Goal: Feedback & Contribution: Contribute content

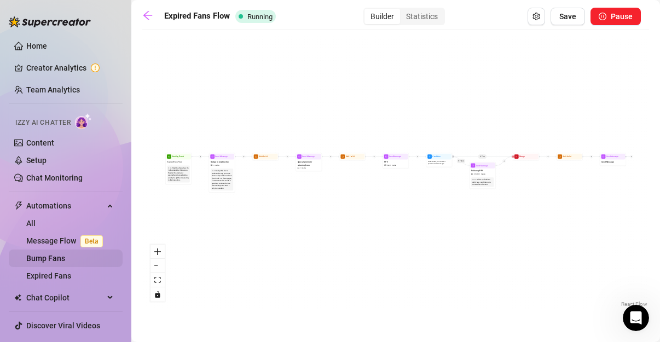
click at [50, 259] on link "Bump Fans" at bounding box center [45, 258] width 39 height 9
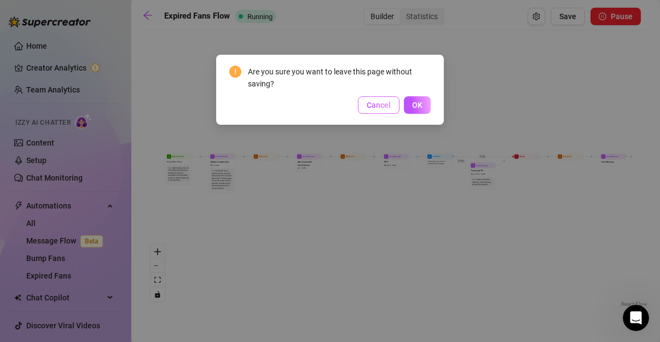
click at [384, 102] on span "Cancel" at bounding box center [379, 105] width 24 height 9
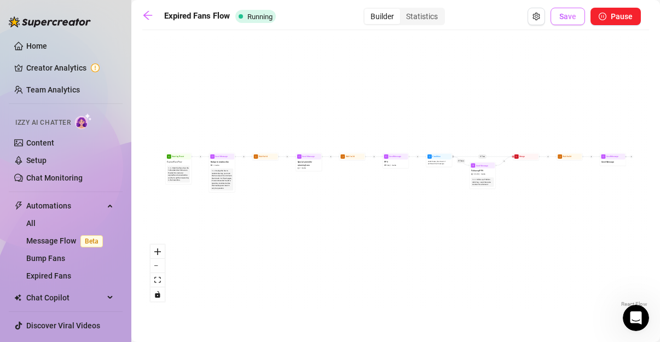
click at [564, 25] on button "Save" at bounding box center [568, 17] width 34 height 18
click at [50, 239] on link "Message Flow Beta" at bounding box center [66, 240] width 81 height 9
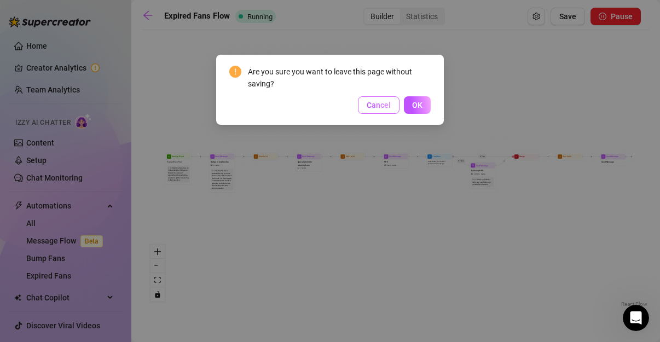
click at [379, 107] on span "Cancel" at bounding box center [379, 105] width 24 height 9
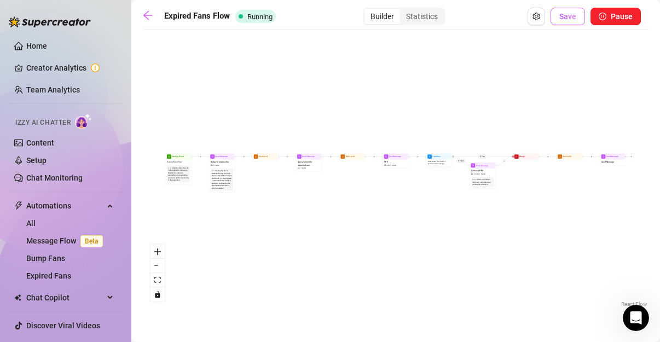
click at [569, 23] on button "Save" at bounding box center [568, 17] width 34 height 18
click at [564, 15] on span "Save" at bounding box center [567, 16] width 17 height 9
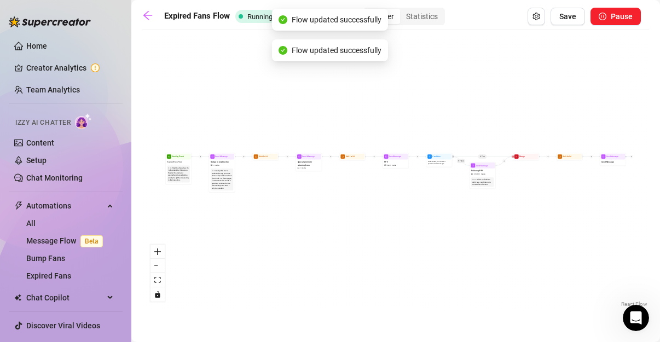
click at [564, 15] on span "Save" at bounding box center [567, 16] width 17 height 9
click at [253, 19] on span "Running" at bounding box center [259, 17] width 25 height 8
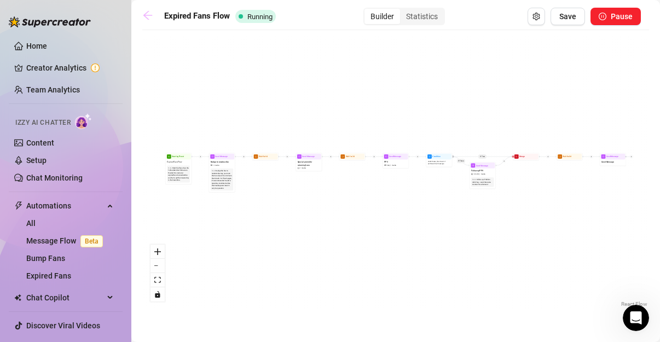
click at [148, 19] on icon "arrow-left" at bounding box center [147, 15] width 11 height 11
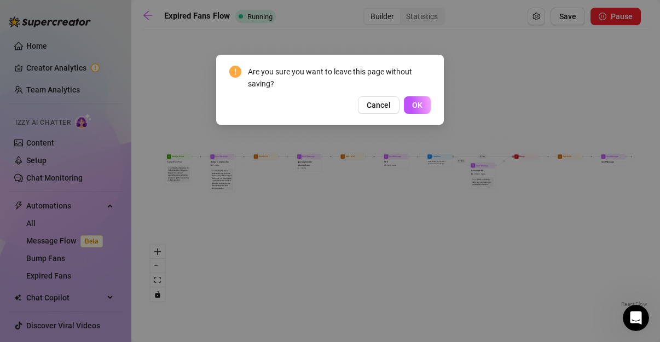
click at [391, 196] on div "Are you sure you want to leave this page without saving? Cancel OK" at bounding box center [330, 171] width 660 height 342
click at [379, 105] on span "Cancel" at bounding box center [379, 105] width 24 height 9
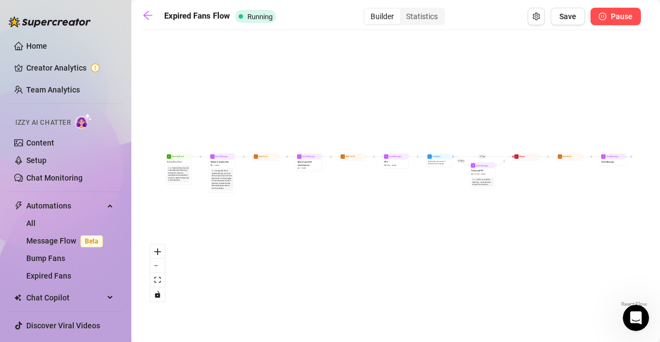
click at [606, 21] on button "Pause" at bounding box center [616, 17] width 50 height 18
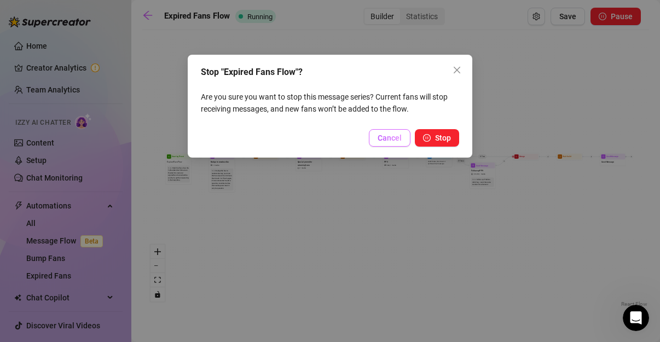
click at [389, 140] on span "Cancel" at bounding box center [390, 138] width 24 height 9
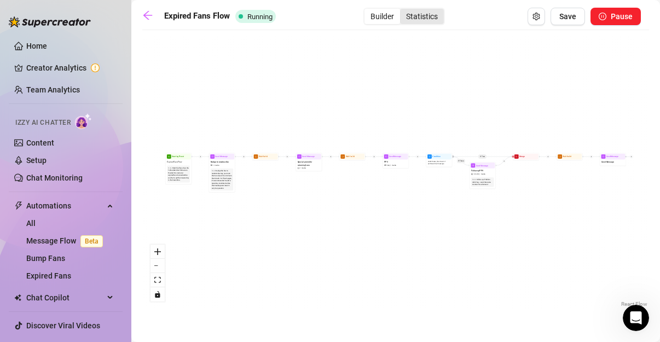
click at [427, 14] on div "Statistics" at bounding box center [422, 16] width 44 height 15
click at [403, 10] on input "Statistics" at bounding box center [403, 10] width 0 height 0
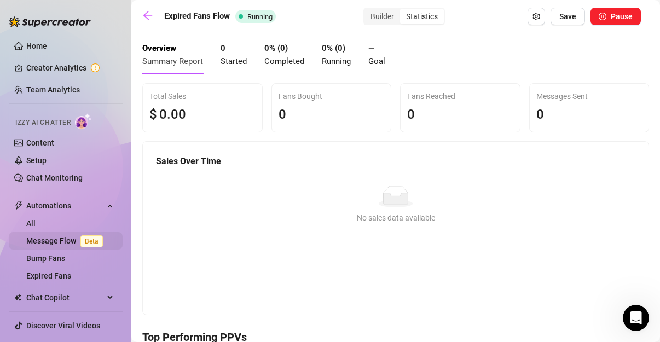
click at [34, 241] on link "Message Flow Beta" at bounding box center [66, 240] width 81 height 9
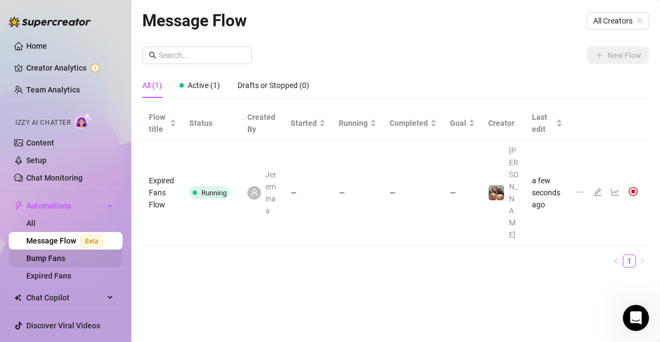
click at [48, 259] on link "Bump Fans" at bounding box center [45, 258] width 39 height 9
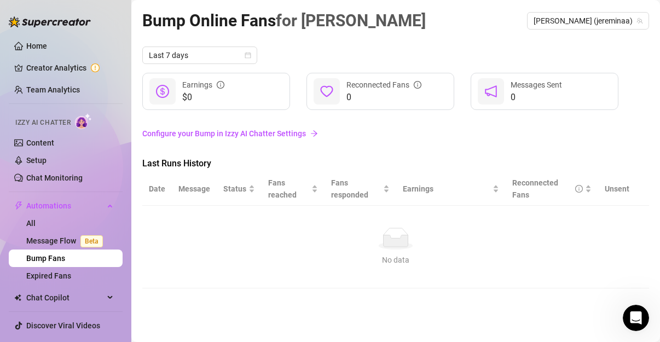
scroll to position [18, 0]
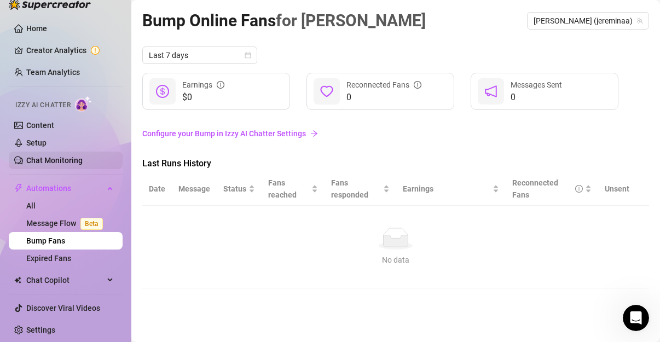
click at [51, 161] on link "Chat Monitoring" at bounding box center [54, 160] width 56 height 9
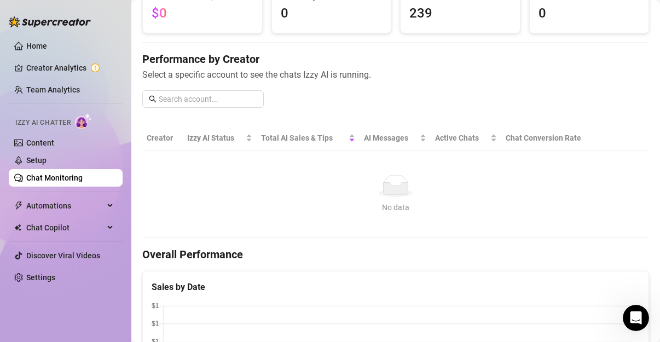
scroll to position [91, 0]
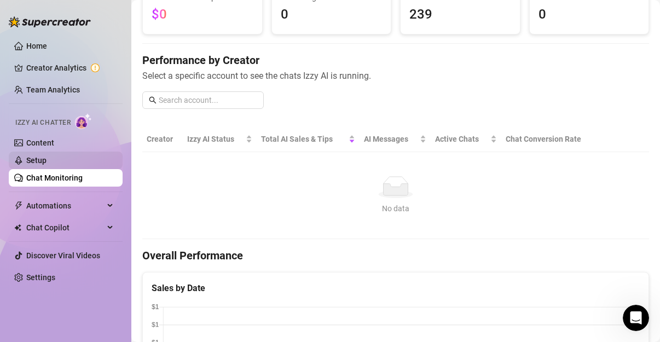
click at [33, 160] on link "Setup" at bounding box center [36, 160] width 20 height 9
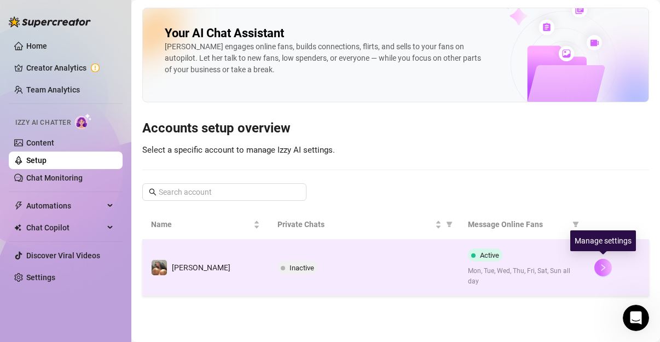
click at [602, 266] on icon "right" at bounding box center [603, 268] width 8 height 8
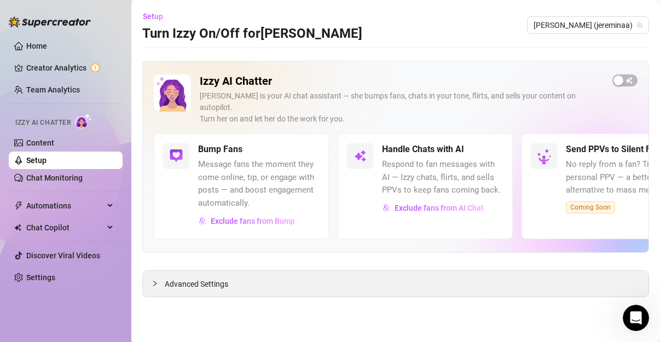
click at [230, 275] on div "Advanced Settings" at bounding box center [396, 284] width 506 height 26
click at [213, 278] on span "Advanced Settings" at bounding box center [196, 284] width 63 height 12
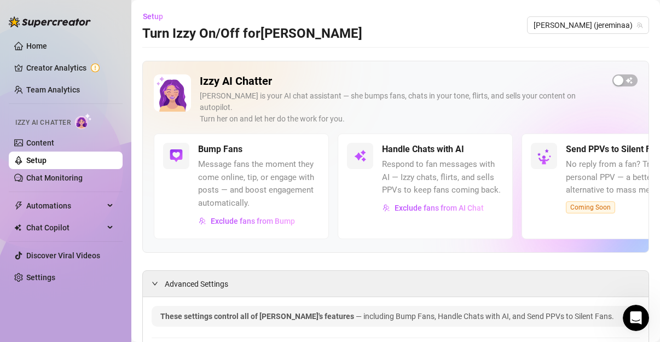
click at [613, 88] on div "Izzy AI Chatter [PERSON_NAME] is your AI chat assistant — she bumps fans, chats…" at bounding box center [396, 103] width 484 height 59
click at [614, 79] on div "button" at bounding box center [619, 81] width 10 height 10
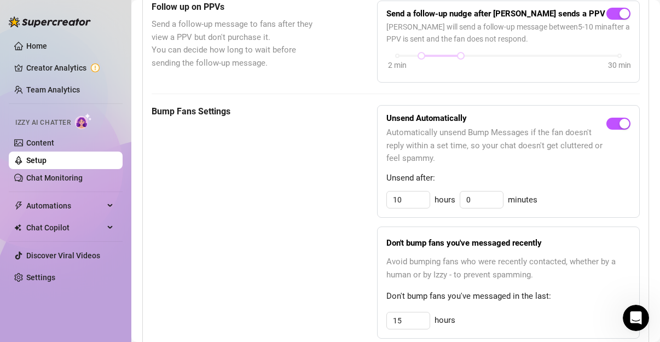
scroll to position [488, 0]
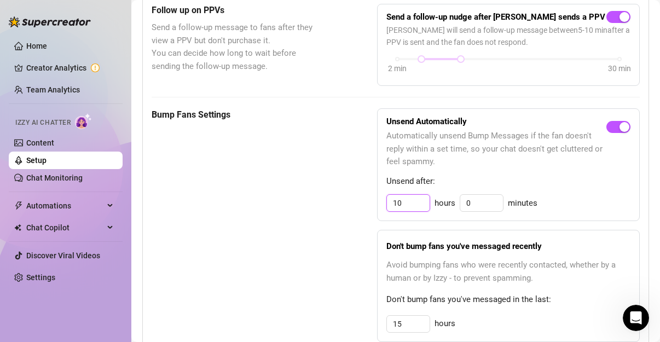
click at [409, 195] on input "10" at bounding box center [408, 203] width 43 height 16
type input "1"
type input "3"
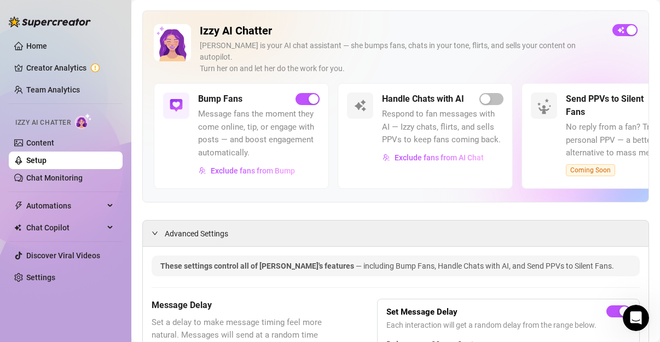
scroll to position [0, 0]
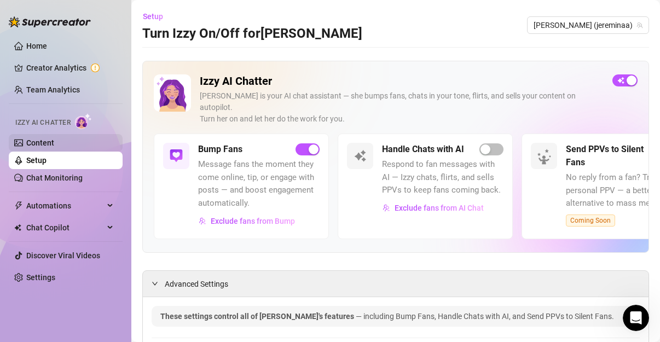
click at [44, 143] on link "Content" at bounding box center [40, 142] width 28 height 9
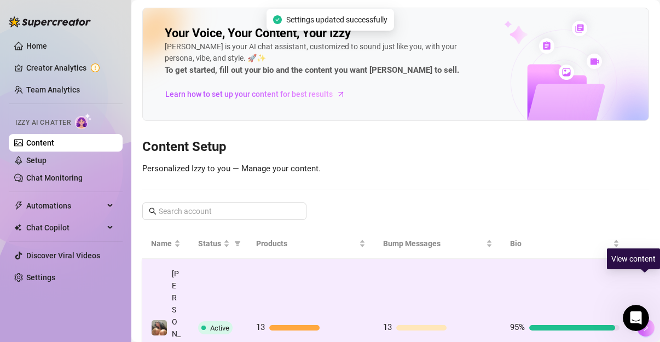
click at [644, 324] on icon "right" at bounding box center [646, 328] width 8 height 8
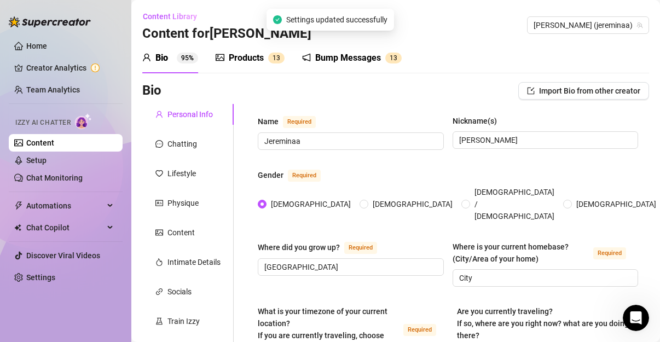
click at [346, 60] on div "Bump Messages" at bounding box center [348, 57] width 66 height 13
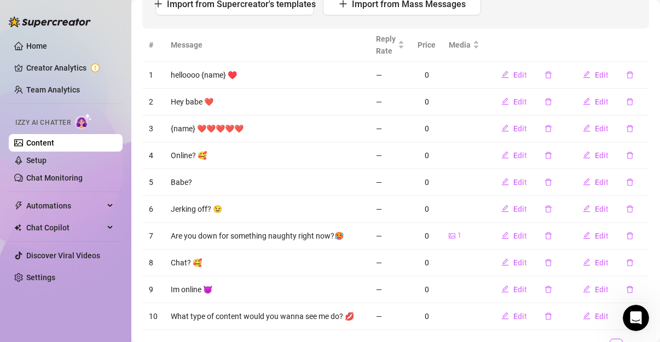
scroll to position [221, 0]
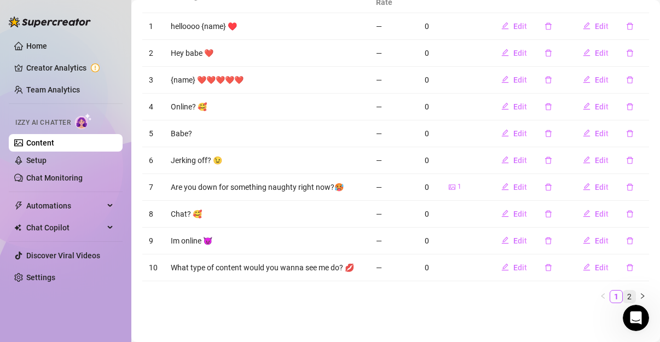
click at [623, 296] on link "2" at bounding box center [629, 297] width 12 height 12
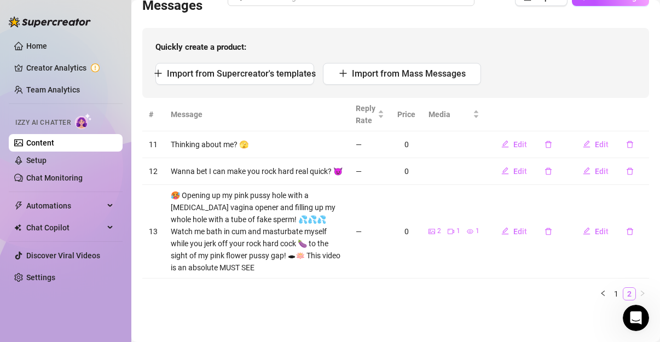
scroll to position [107, 0]
click at [626, 231] on icon "delete" at bounding box center [630, 232] width 8 height 8
click at [641, 207] on span "Yes" at bounding box center [641, 203] width 13 height 9
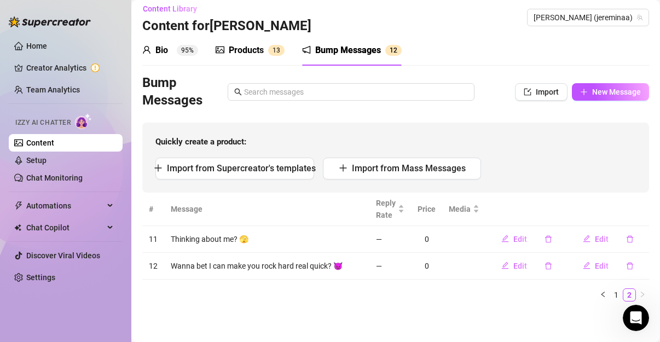
scroll to position [0, 0]
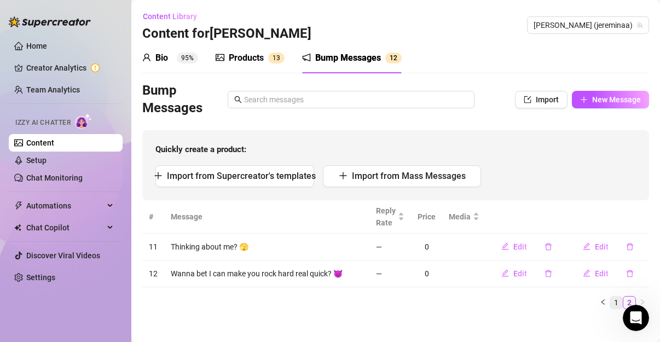
click at [610, 303] on link "1" at bounding box center [616, 303] width 12 height 12
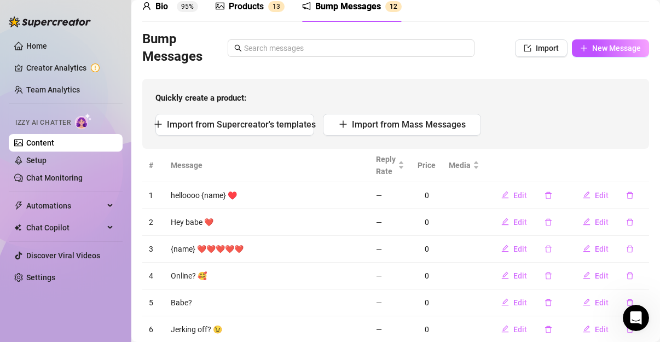
scroll to position [49, 0]
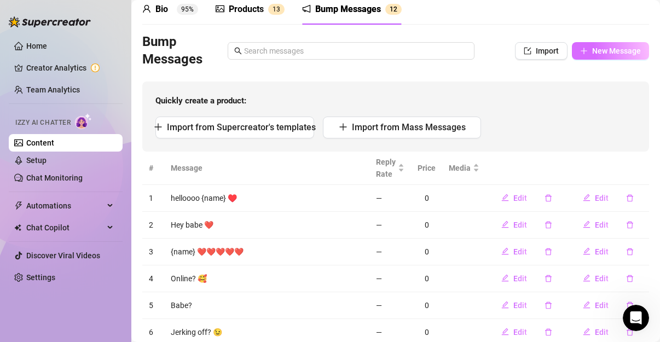
click at [609, 54] on span "New Message" at bounding box center [616, 51] width 49 height 9
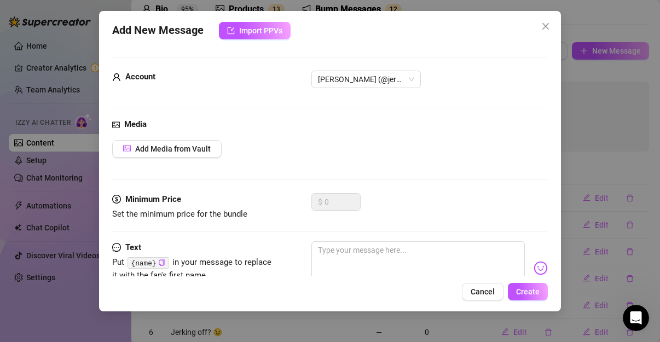
scroll to position [37, 0]
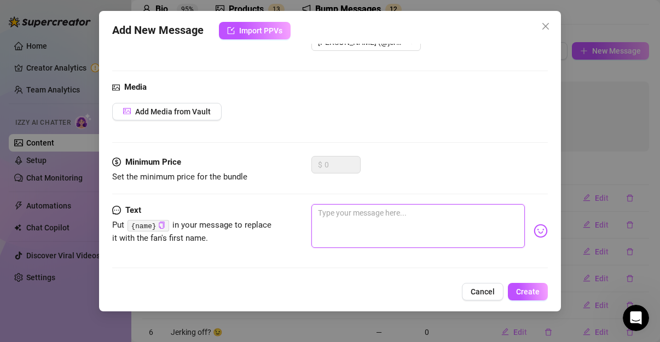
click at [390, 218] on textarea at bounding box center [417, 226] width 213 height 44
type textarea "I"
type textarea "Im"
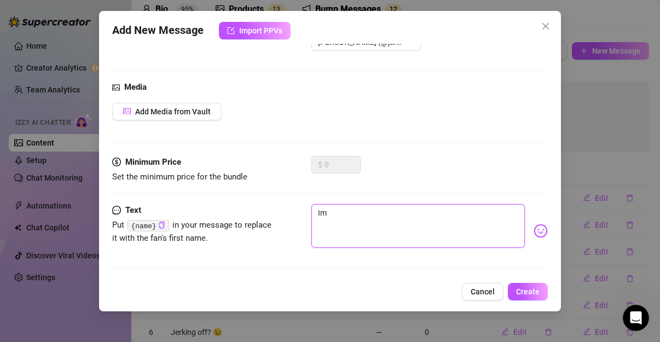
type textarea "Im"
type textarea "Im h"
type textarea "Im ho"
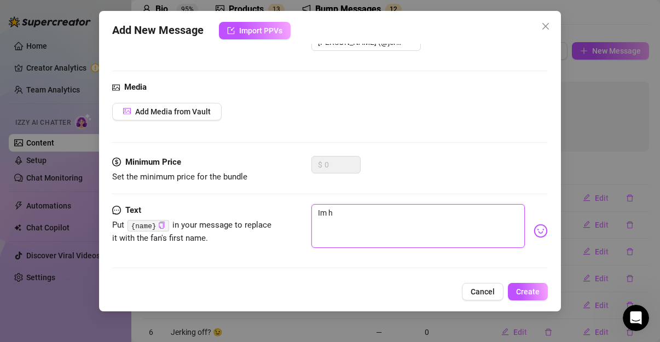
type textarea "Im ho"
type textarea "Im hor"
type textarea "Im horn"
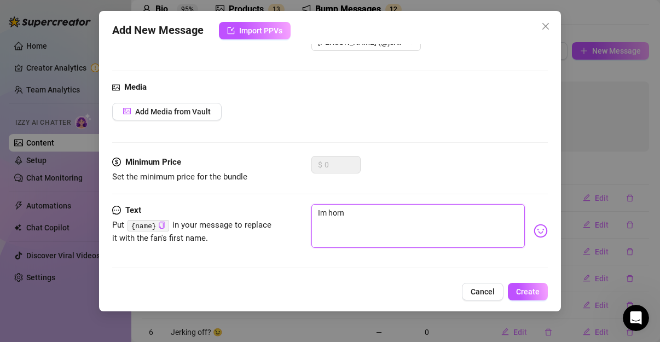
type textarea "Im horny"
click at [534, 231] on body "Home Creator Analytics Team Analytics Izzy AI Chatter Content Setup Chat Monito…" at bounding box center [330, 171] width 660 height 342
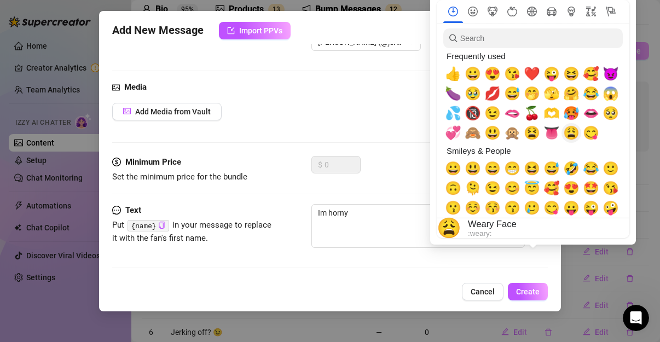
click at [573, 132] on span "😩" at bounding box center [571, 132] width 16 height 15
type textarea "Im horny 😩"
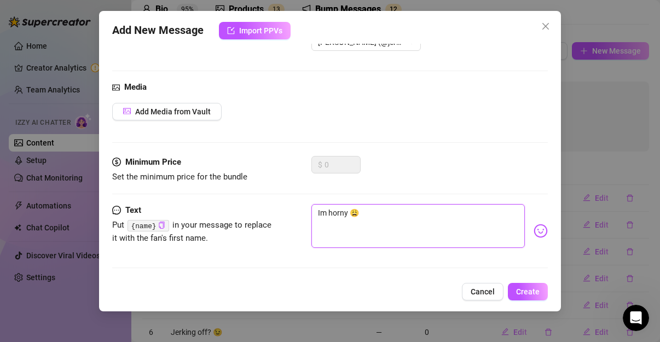
click at [364, 219] on textarea "Im horny 😩" at bounding box center [417, 226] width 213 height 44
type textarea "Im horny 😩"
click at [265, 33] on span "Import PPVs" at bounding box center [260, 30] width 43 height 9
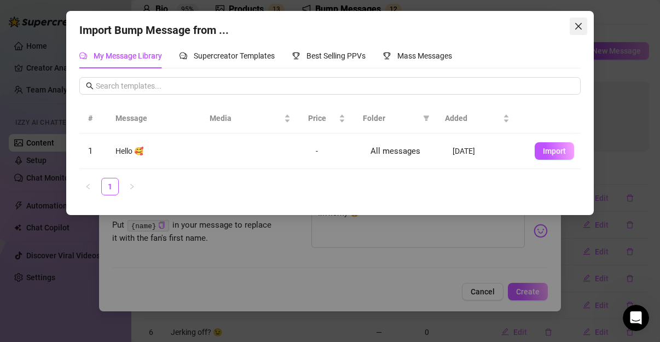
click at [577, 24] on icon "close" at bounding box center [578, 26] width 9 height 9
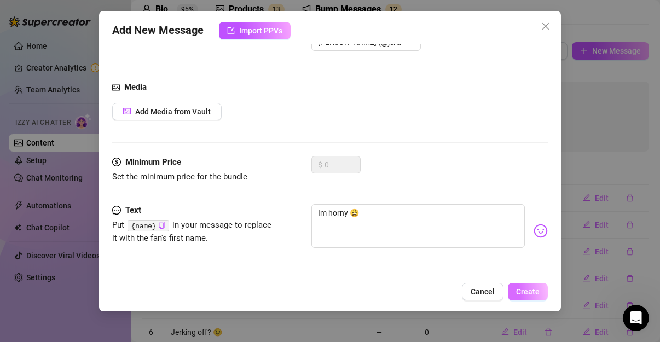
click at [537, 291] on span "Create" at bounding box center [528, 291] width 24 height 9
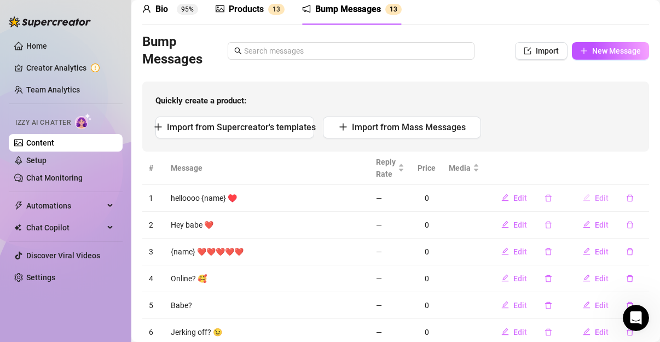
click at [595, 198] on span "Edit" at bounding box center [602, 198] width 14 height 9
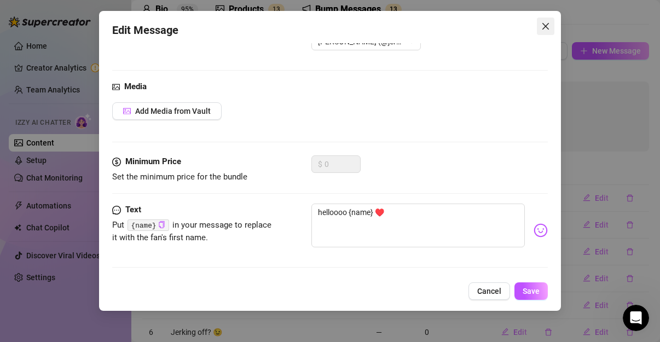
click at [546, 25] on icon "close" at bounding box center [545, 26] width 9 height 9
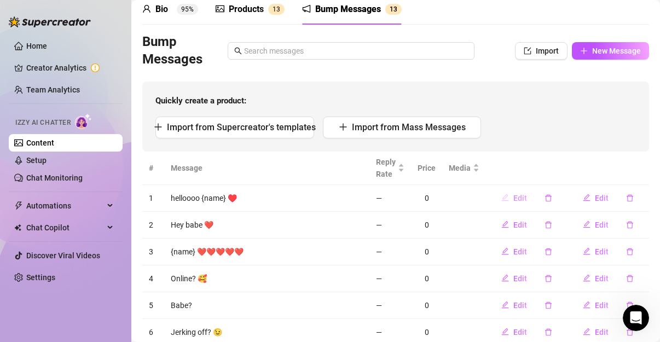
click at [513, 199] on span "Edit" at bounding box center [520, 198] width 14 height 9
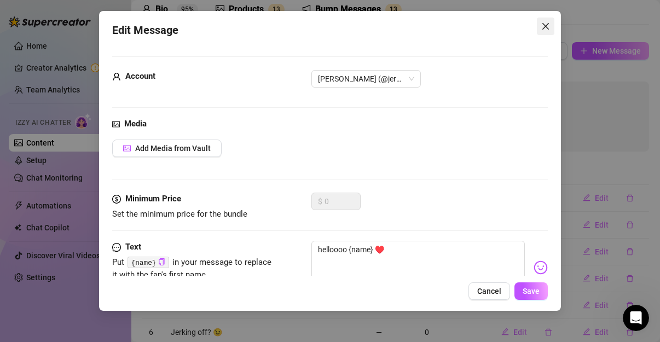
click at [553, 25] on span "Close" at bounding box center [546, 26] width 18 height 9
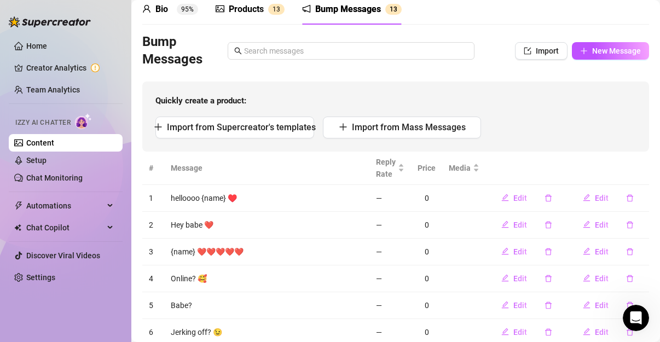
click at [550, 26] on div "Bio 95% Products 1 3 Bump Messages 1 3 Bio Import Bio from other creator Person…" at bounding box center [395, 239] width 507 height 490
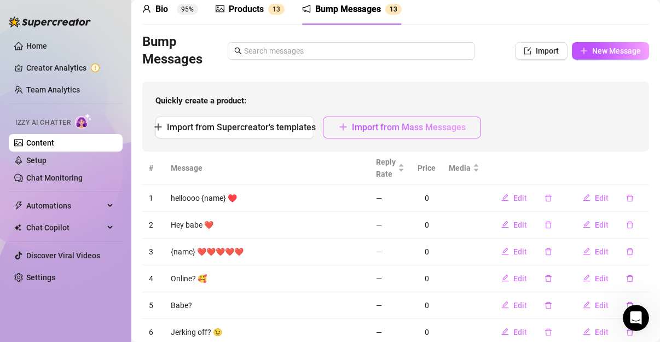
click at [379, 125] on span "Import from Mass Messages" at bounding box center [409, 127] width 114 height 10
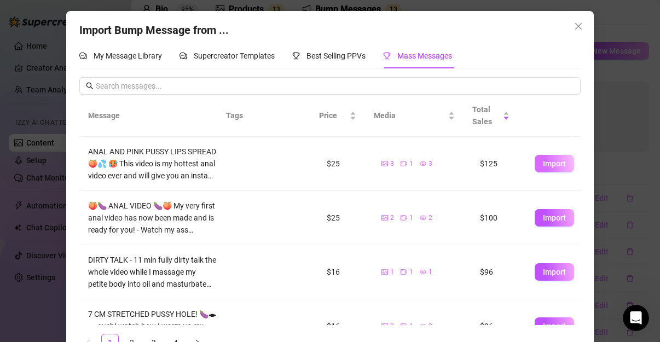
click at [543, 167] on span "Import" at bounding box center [554, 163] width 23 height 9
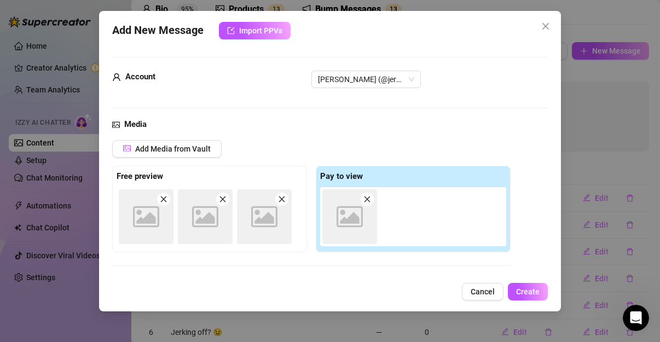
scroll to position [144, 0]
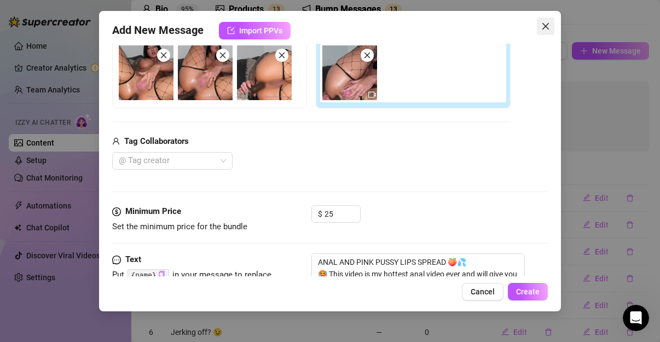
click at [547, 27] on icon "close" at bounding box center [545, 26] width 7 height 7
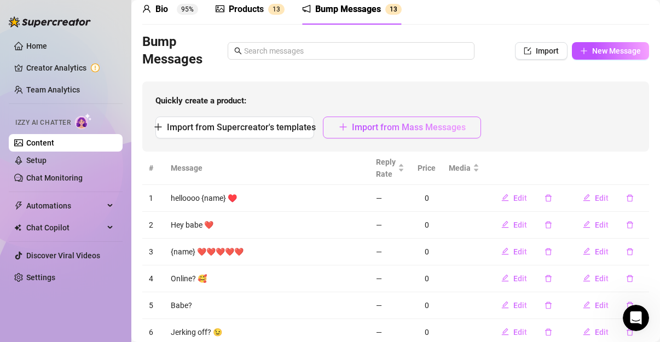
click at [436, 124] on span "Import from Mass Messages" at bounding box center [409, 127] width 114 height 10
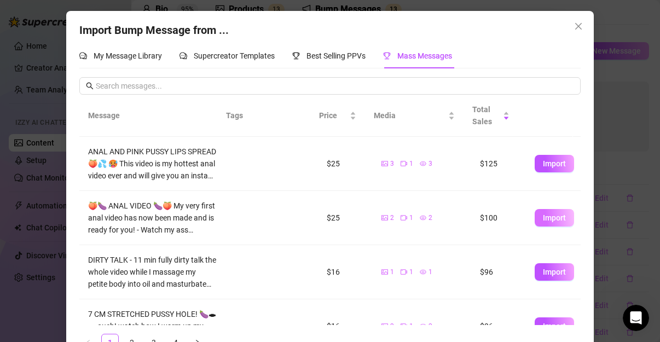
click at [543, 216] on span "Import" at bounding box center [554, 217] width 23 height 9
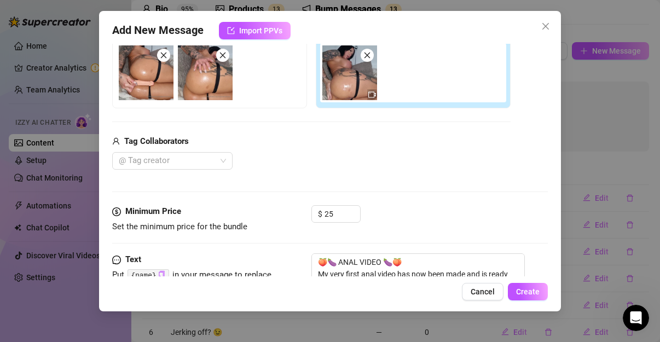
click at [540, 194] on div "Account [PERSON_NAME] (@jereminaa) Media Add Media from Vault Free preview Pay …" at bounding box center [330, 160] width 436 height 233
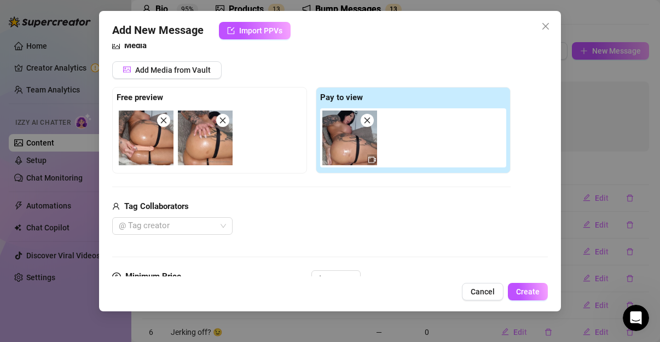
scroll to position [77, 0]
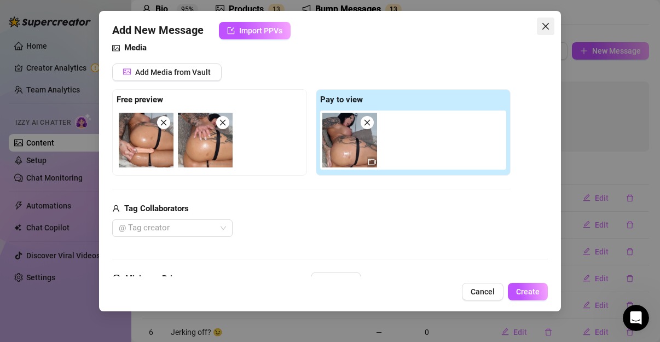
click at [548, 26] on icon "close" at bounding box center [545, 26] width 9 height 9
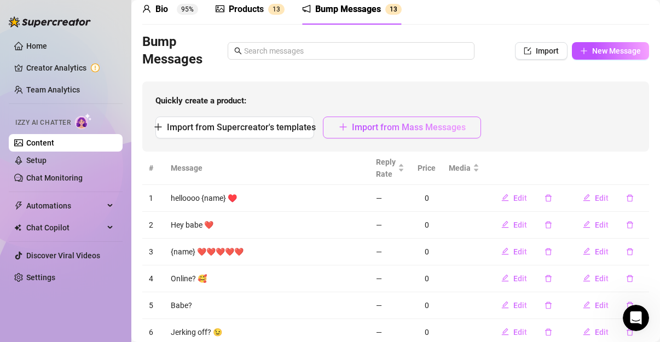
click at [422, 131] on span "Import from Mass Messages" at bounding box center [409, 127] width 114 height 10
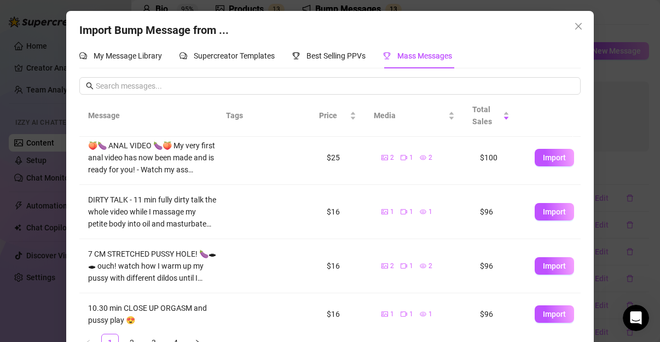
scroll to position [63, 0]
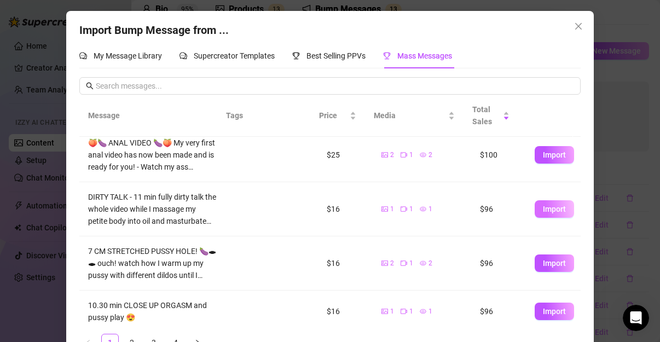
click at [543, 211] on span "Import" at bounding box center [554, 209] width 23 height 9
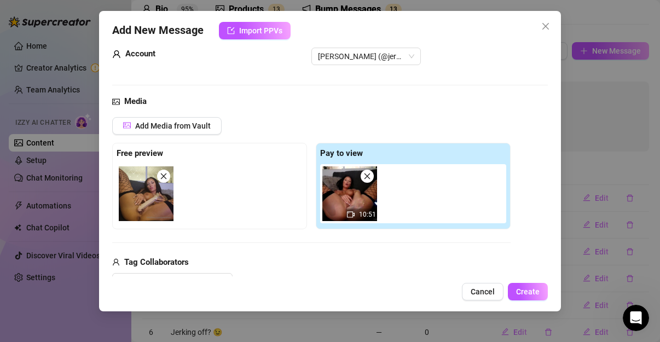
scroll to position [4, 0]
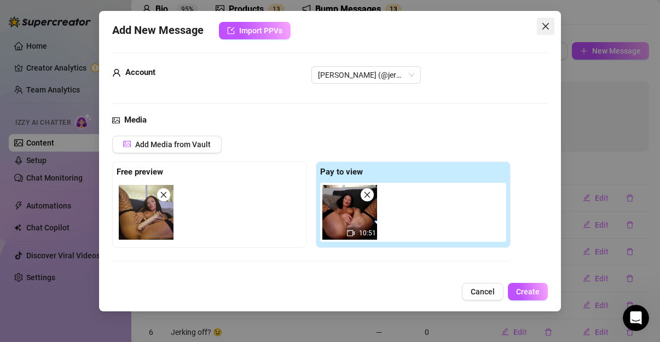
click at [544, 26] on icon "close" at bounding box center [545, 26] width 9 height 9
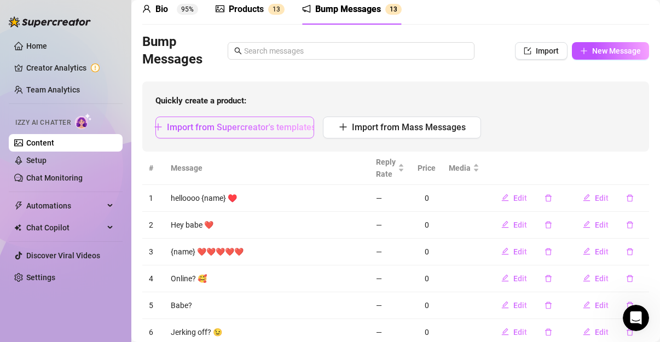
click at [287, 122] on span "Import from Supercreator's templates" at bounding box center [241, 127] width 149 height 10
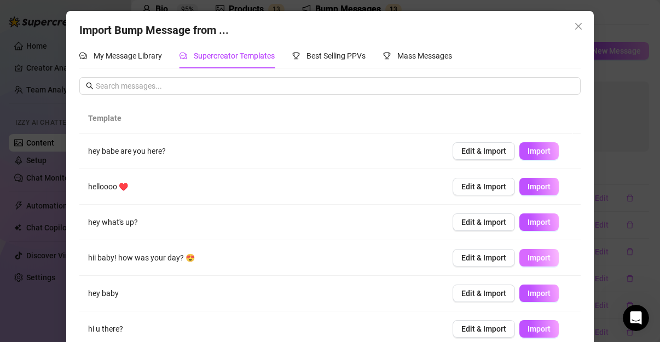
click at [528, 259] on span "Import" at bounding box center [539, 257] width 23 height 9
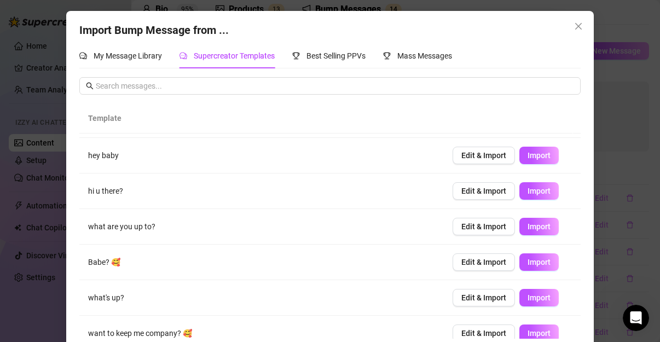
scroll to position [148, 0]
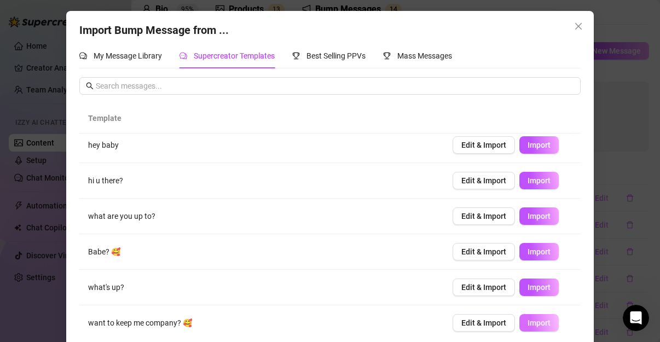
click at [531, 321] on span "Import" at bounding box center [539, 323] width 23 height 9
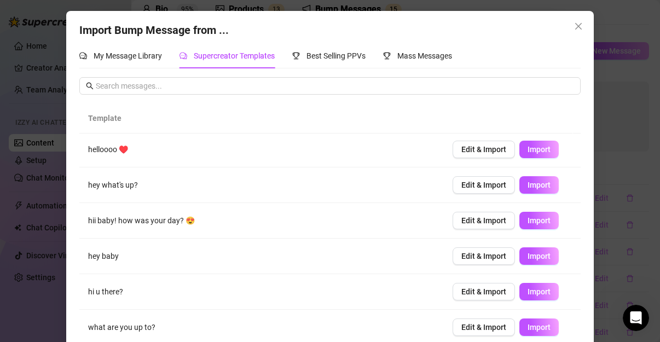
scroll to position [0, 0]
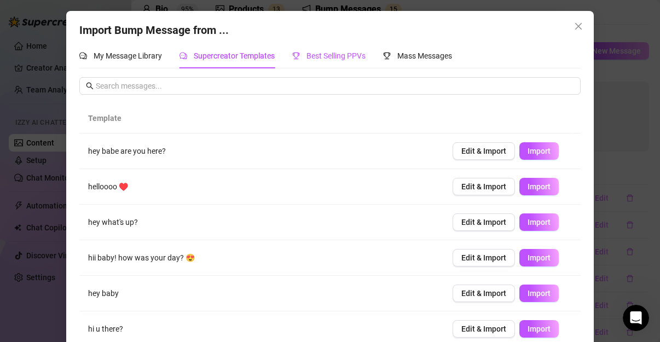
click at [332, 53] on span "Best Selling PPVs" at bounding box center [336, 55] width 59 height 9
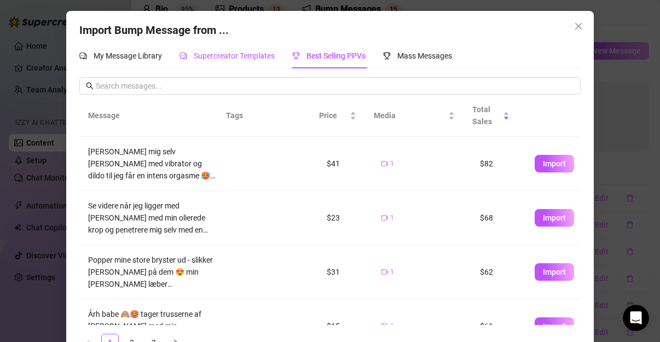
click at [223, 55] on span "Supercreator Templates" at bounding box center [234, 55] width 81 height 9
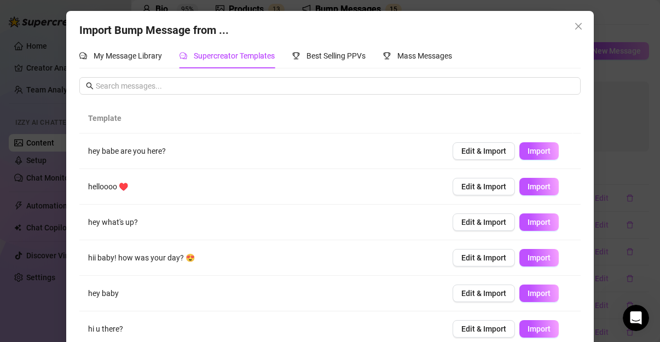
scroll to position [42, 0]
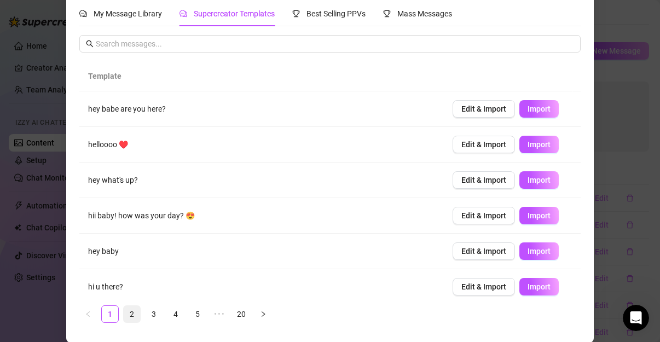
click at [128, 314] on link "2" at bounding box center [132, 314] width 16 height 16
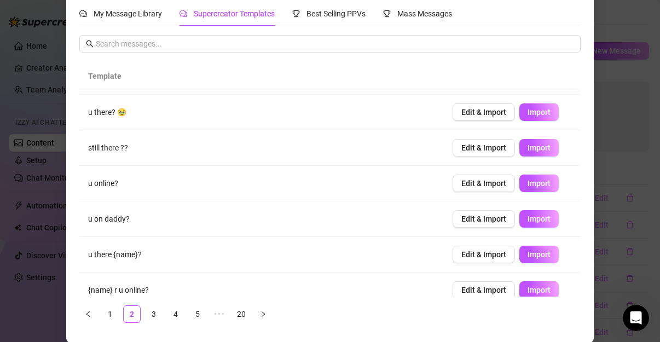
scroll to position [148, 0]
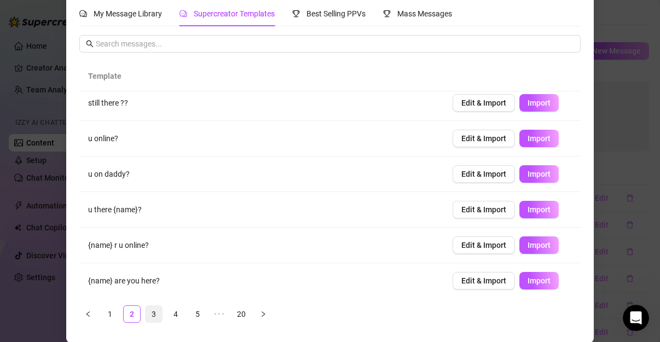
click at [147, 313] on link "3" at bounding box center [154, 314] width 16 height 16
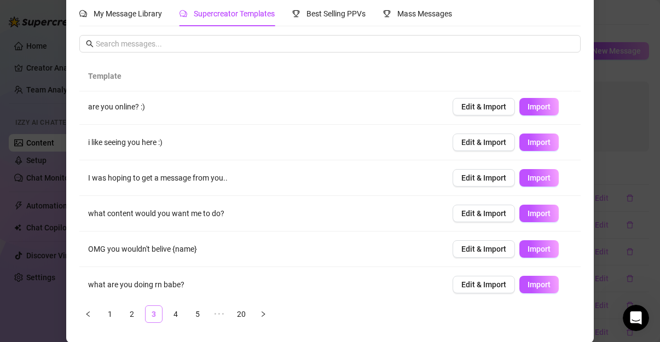
scroll to position [0, 0]
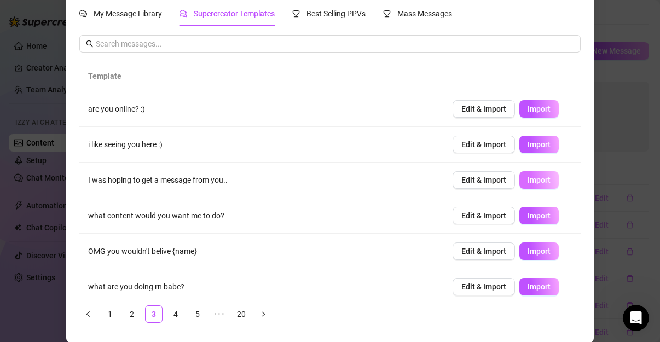
click at [528, 178] on span "Import" at bounding box center [539, 180] width 23 height 9
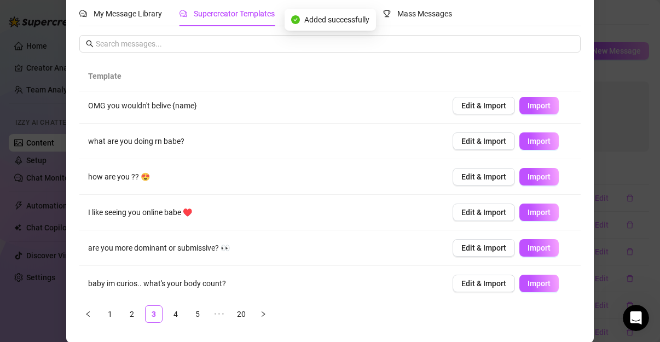
scroll to position [148, 0]
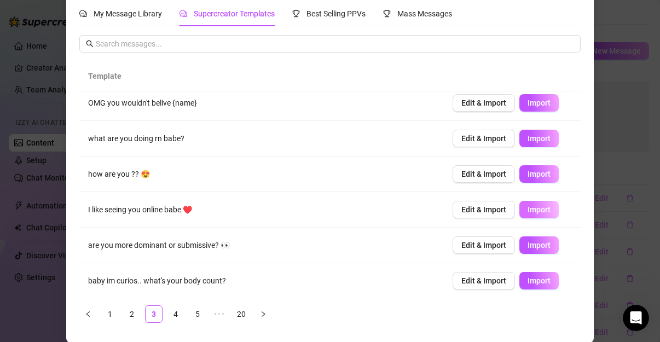
click at [528, 206] on span "Import" at bounding box center [539, 209] width 23 height 9
click at [528, 247] on span "Import" at bounding box center [539, 245] width 23 height 9
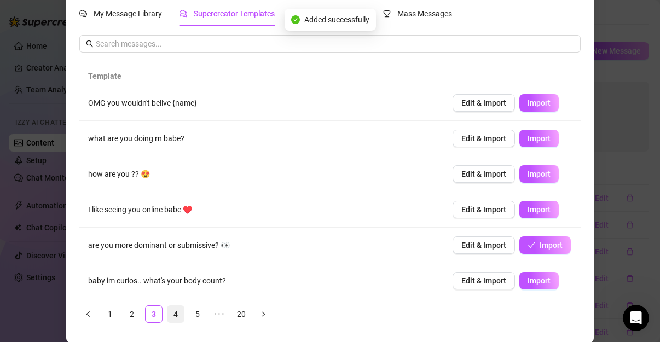
click at [175, 316] on link "4" at bounding box center [175, 314] width 16 height 16
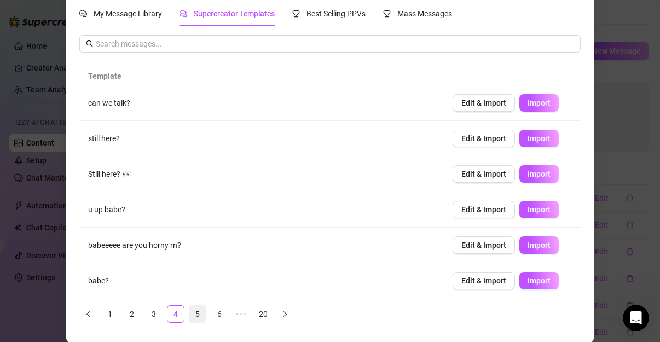
click at [194, 311] on link "5" at bounding box center [197, 314] width 16 height 16
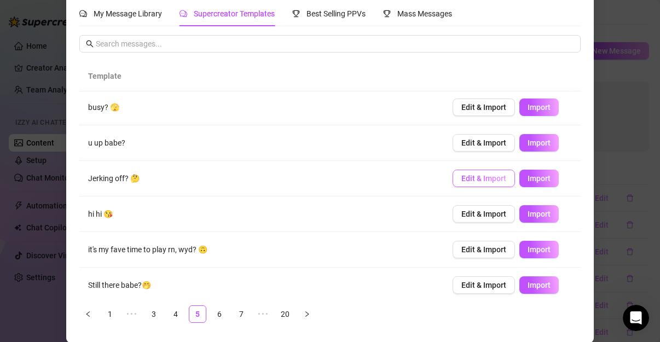
scroll to position [0, 0]
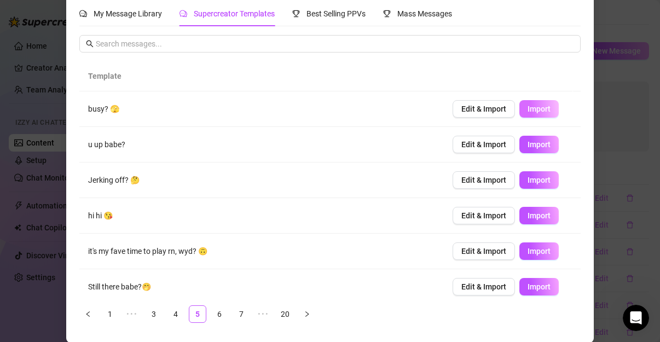
click at [524, 102] on button "Import" at bounding box center [538, 109] width 39 height 18
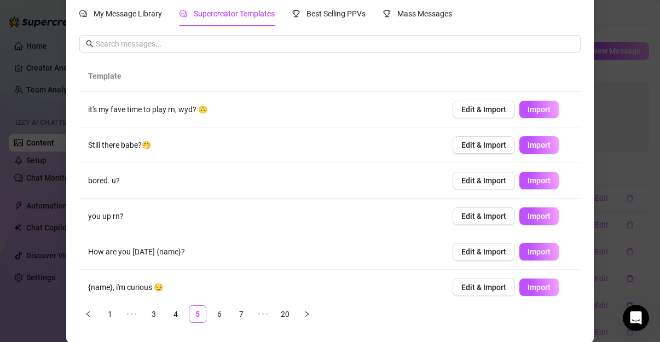
scroll to position [148, 0]
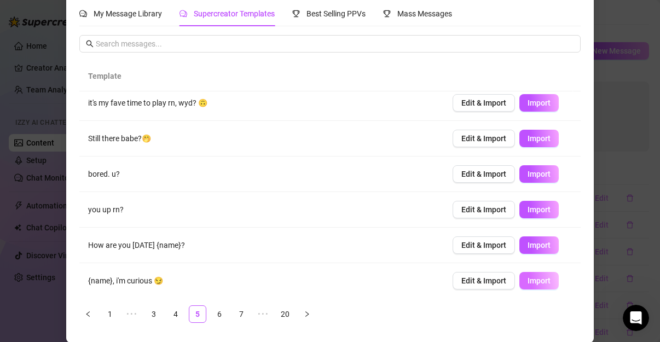
click at [530, 278] on span "Import" at bounding box center [539, 280] width 23 height 9
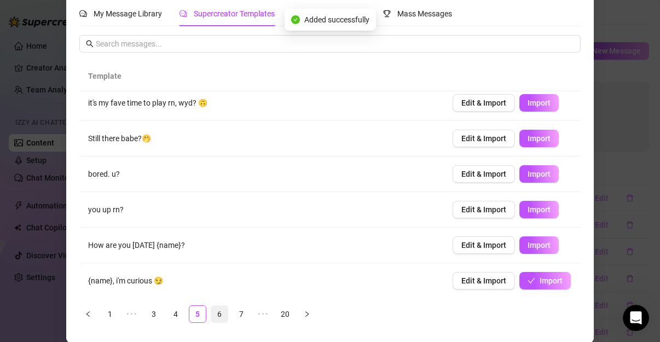
click at [218, 311] on link "6" at bounding box center [219, 314] width 16 height 16
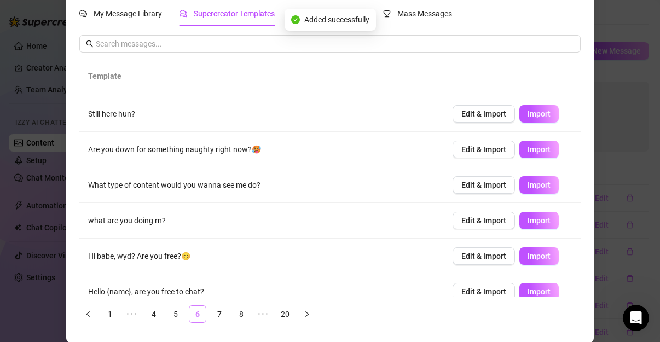
scroll to position [0, 0]
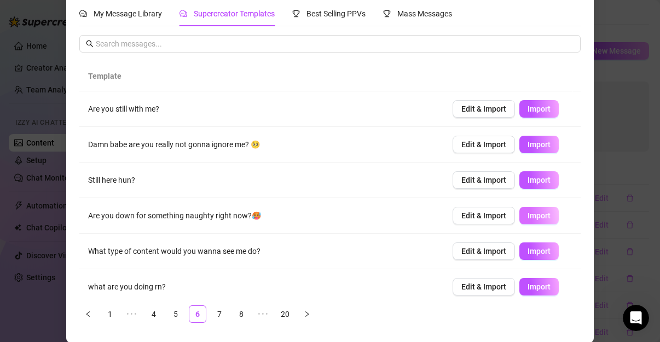
click at [528, 214] on span "Import" at bounding box center [539, 215] width 23 height 9
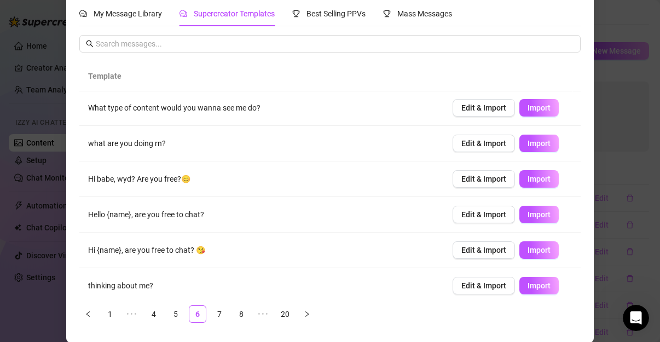
scroll to position [148, 0]
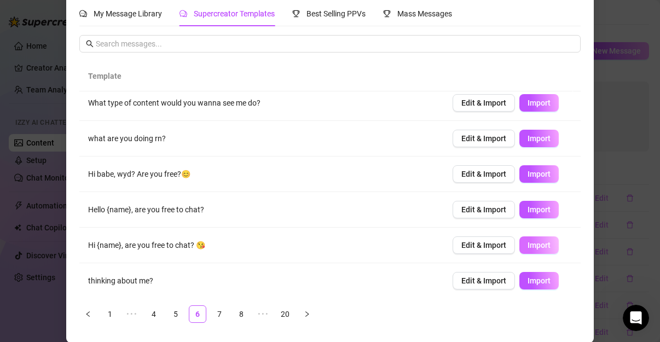
click at [528, 245] on span "Import" at bounding box center [539, 245] width 23 height 9
click at [219, 315] on link "7" at bounding box center [219, 314] width 16 height 16
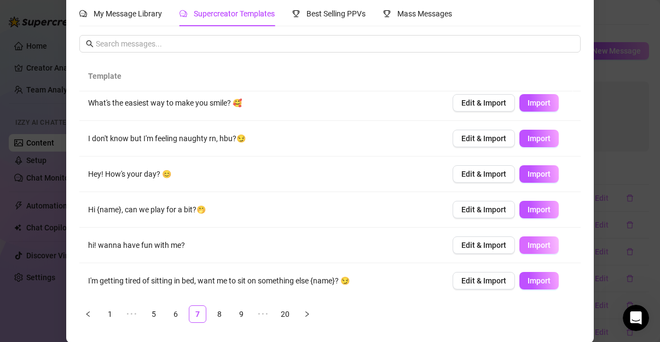
click at [528, 246] on span "Import" at bounding box center [539, 245] width 23 height 9
click at [218, 316] on link "8" at bounding box center [219, 314] width 16 height 16
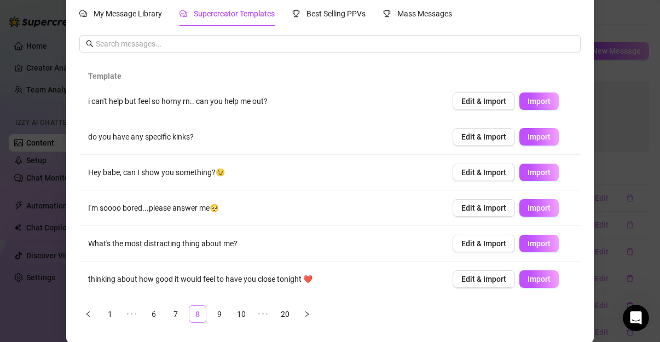
scroll to position [0, 0]
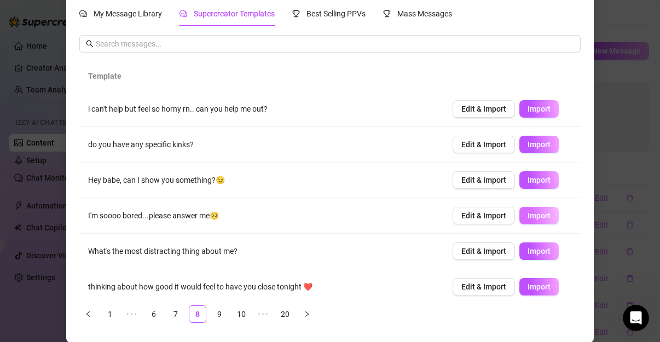
click at [529, 215] on span "Import" at bounding box center [539, 215] width 23 height 9
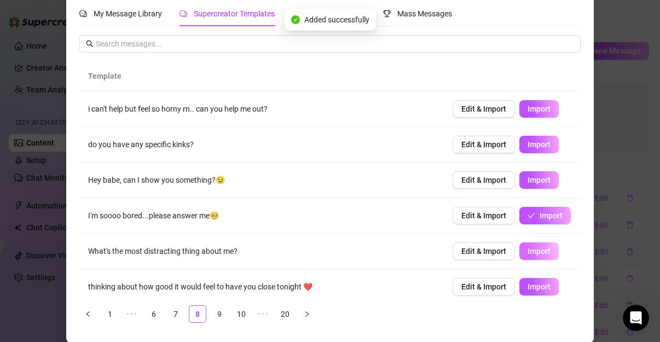
click at [528, 253] on span "Import" at bounding box center [539, 251] width 23 height 9
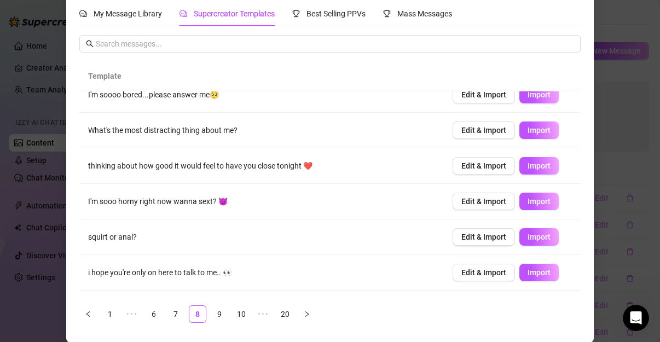
scroll to position [148, 0]
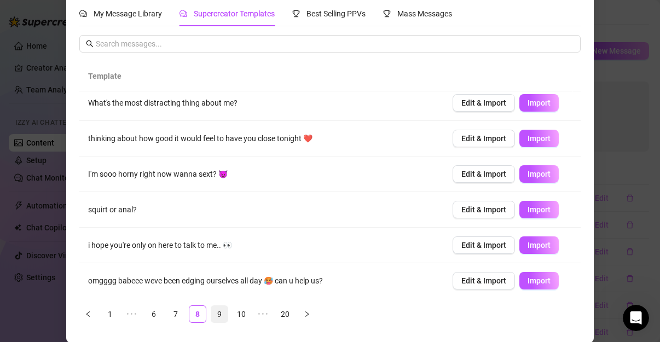
click at [214, 314] on link "9" at bounding box center [219, 314] width 16 height 16
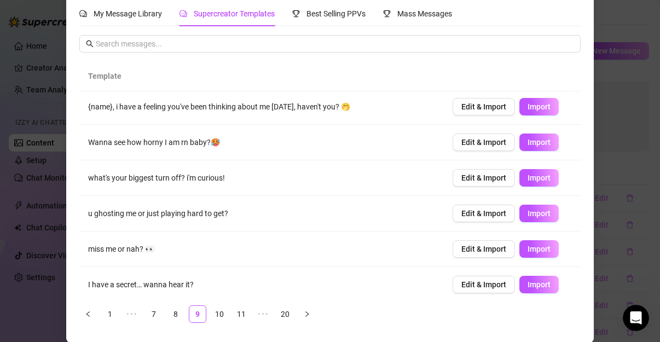
scroll to position [4, 0]
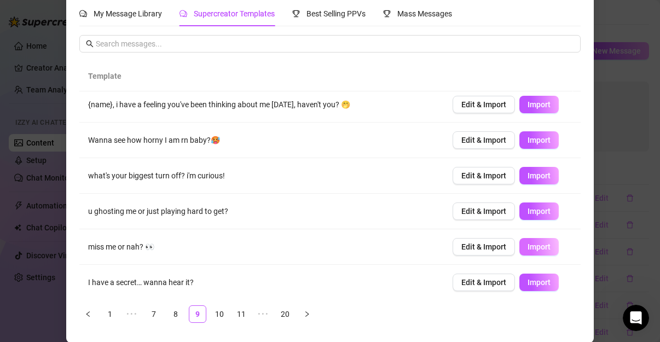
click at [528, 245] on span "Import" at bounding box center [539, 246] width 23 height 9
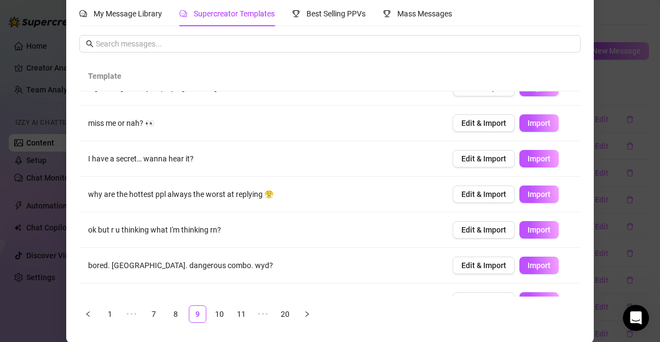
scroll to position [148, 0]
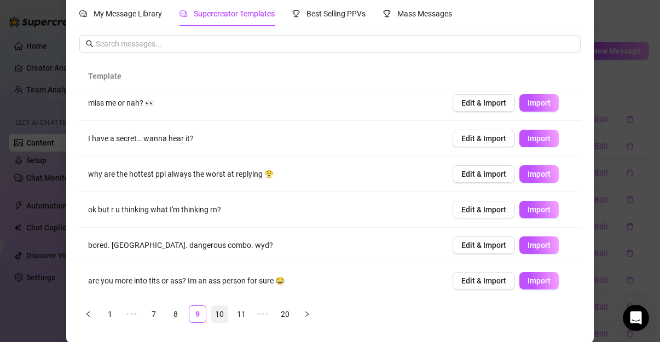
click at [216, 315] on link "10" at bounding box center [219, 314] width 16 height 16
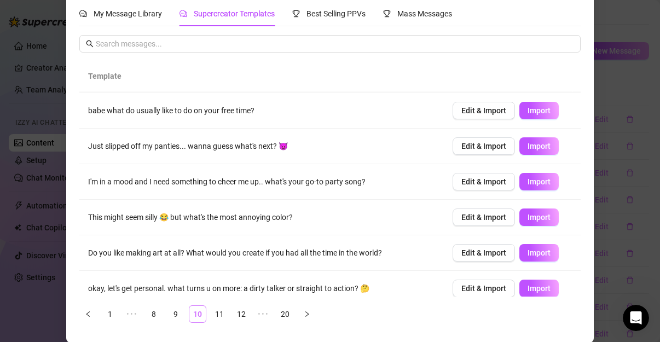
scroll to position [0, 0]
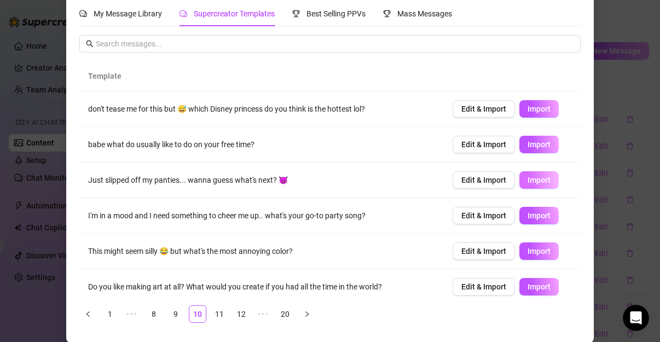
click at [529, 181] on span "Import" at bounding box center [539, 180] width 23 height 9
type textarea "Just slipped off my panties... wanna guess what's next? 😈"
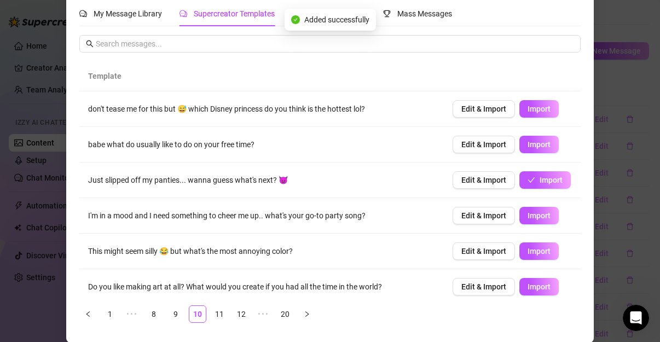
scroll to position [148, 0]
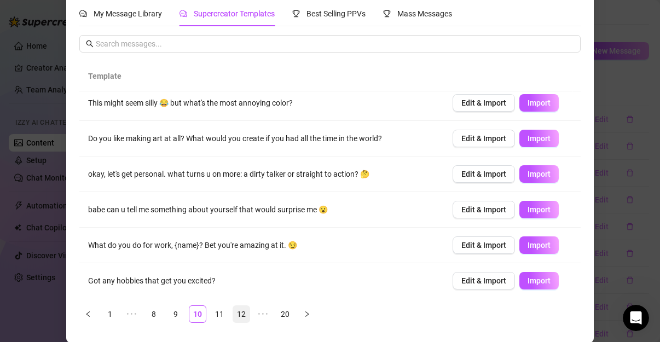
click at [236, 310] on link "12" at bounding box center [241, 314] width 16 height 16
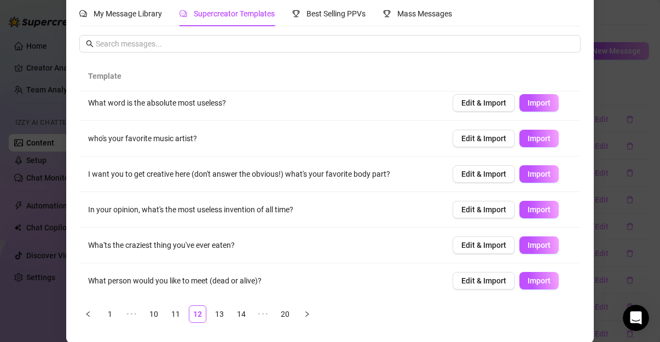
scroll to position [0, 0]
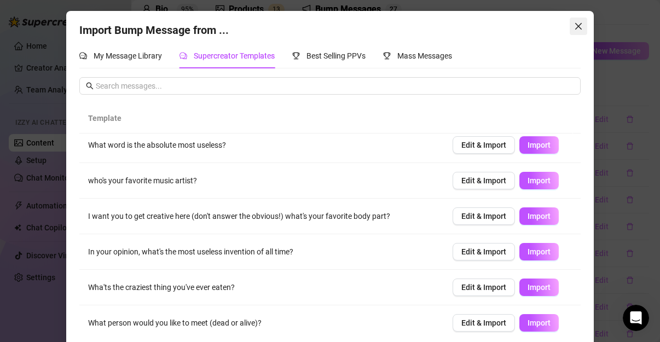
click at [580, 23] on span "Close" at bounding box center [579, 26] width 18 height 9
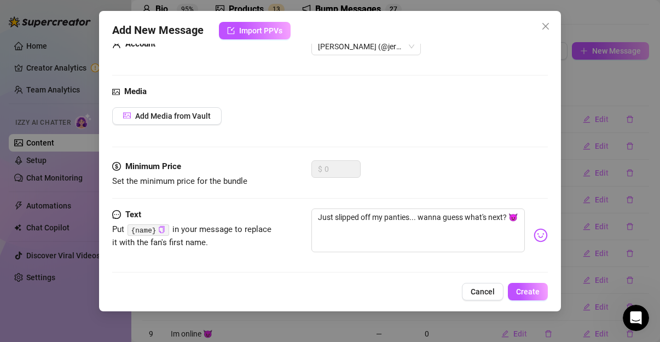
scroll to position [34, 0]
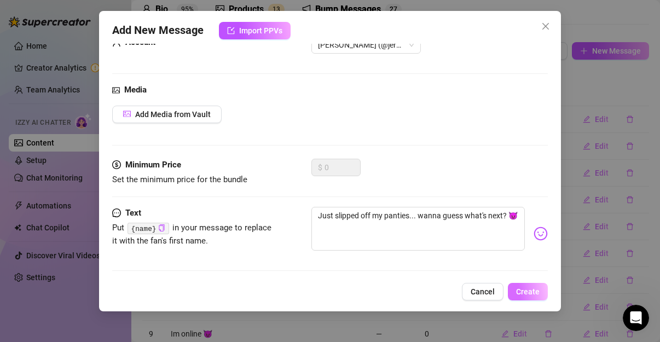
click at [533, 292] on span "Create" at bounding box center [528, 291] width 24 height 9
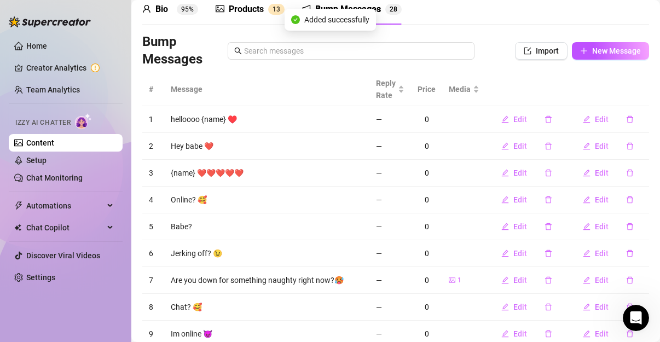
scroll to position [142, 0]
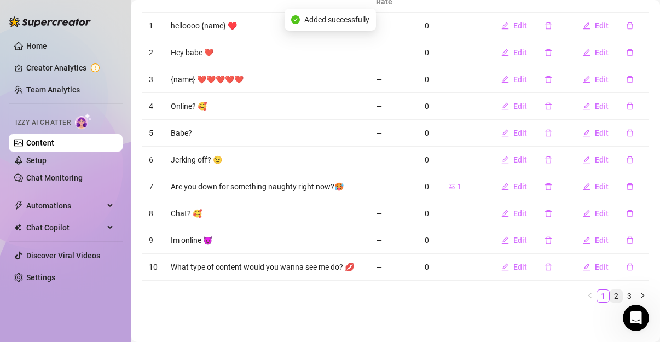
click at [615, 298] on link "2" at bounding box center [616, 296] width 12 height 12
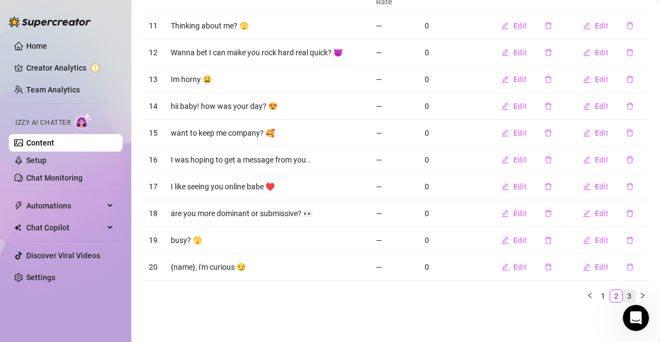
click at [623, 294] on link "3" at bounding box center [629, 296] width 12 height 12
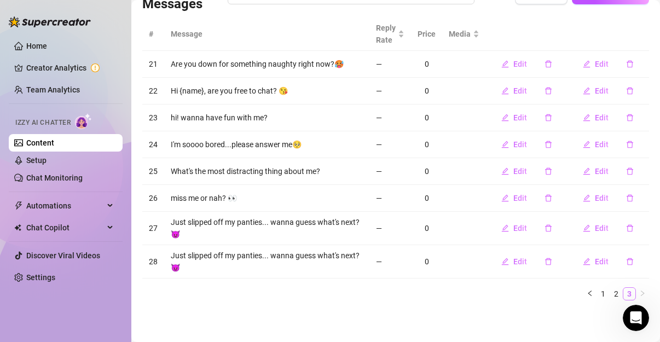
scroll to position [102, 0]
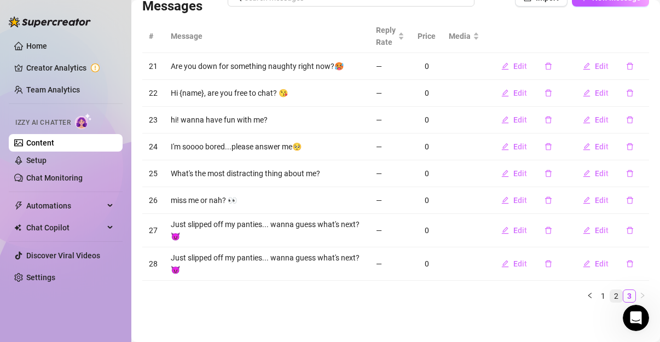
click at [610, 292] on link "2" at bounding box center [616, 296] width 12 height 12
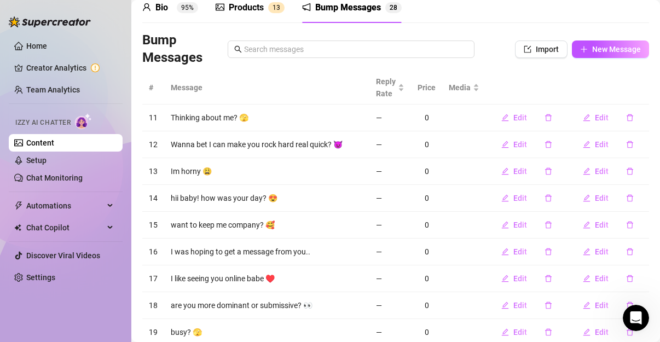
scroll to position [0, 0]
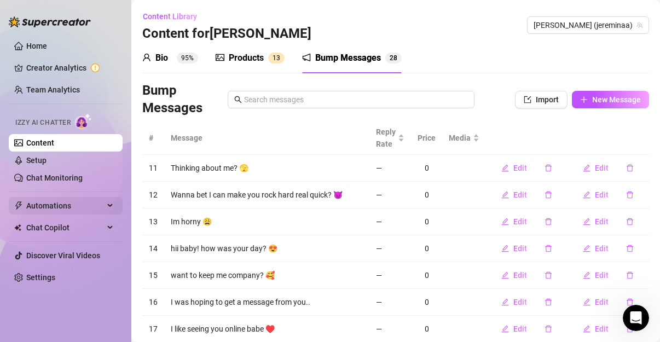
click at [68, 207] on span "Automations" at bounding box center [65, 206] width 78 height 18
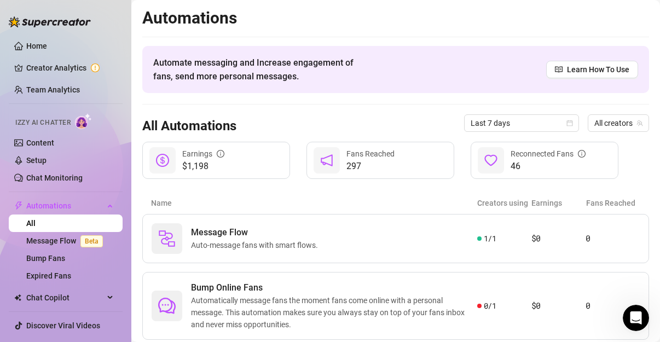
click at [304, 201] on article "Name" at bounding box center [314, 203] width 326 height 12
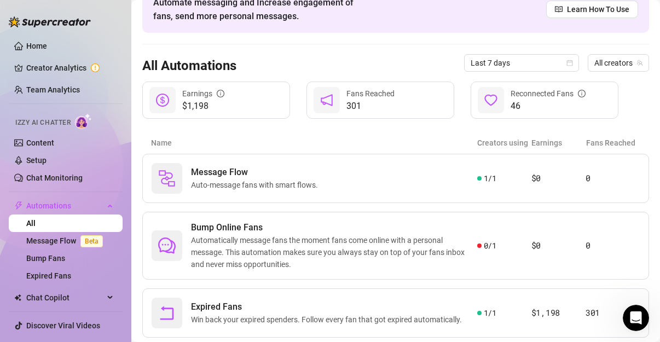
scroll to position [87, 0]
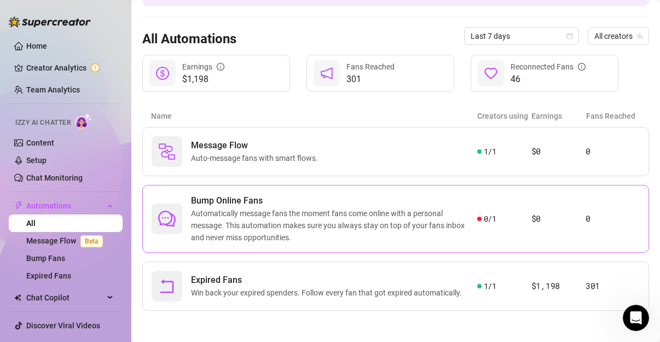
click at [518, 219] on div "0 / 1" at bounding box center [504, 219] width 54 height 12
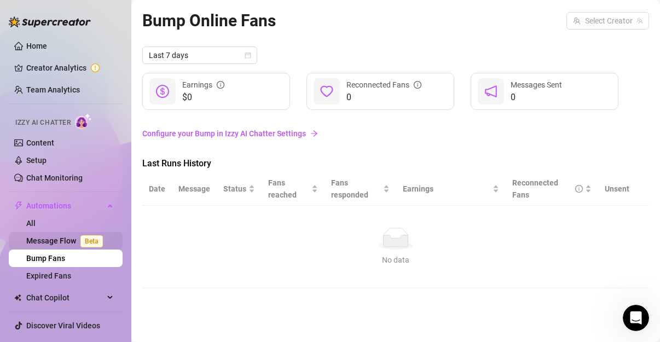
click at [43, 242] on link "Message Flow Beta" at bounding box center [66, 240] width 81 height 9
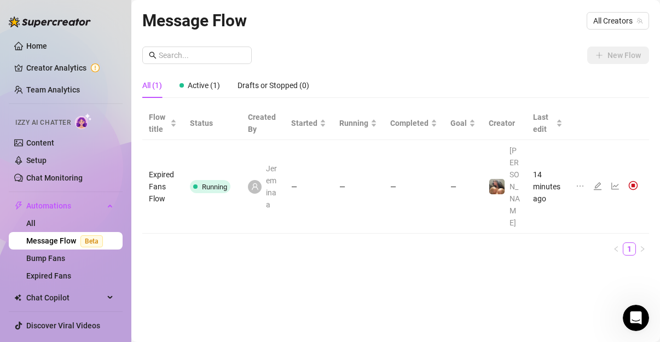
click at [547, 170] on td "14 minutes ago" at bounding box center [548, 187] width 43 height 94
click at [262, 180] on span at bounding box center [255, 187] width 14 height 14
click at [217, 183] on span "Running" at bounding box center [214, 187] width 25 height 8
click at [617, 182] on icon "line-chart" at bounding box center [615, 186] width 9 height 9
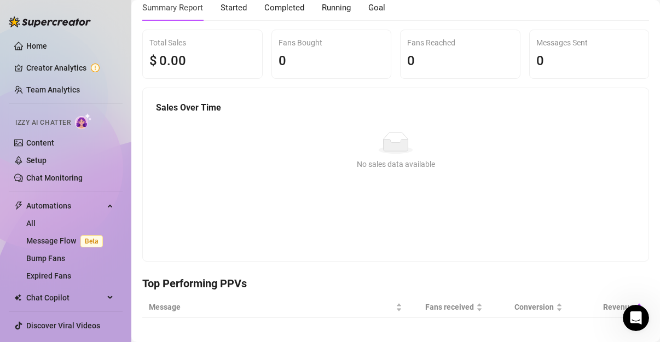
scroll to position [25, 0]
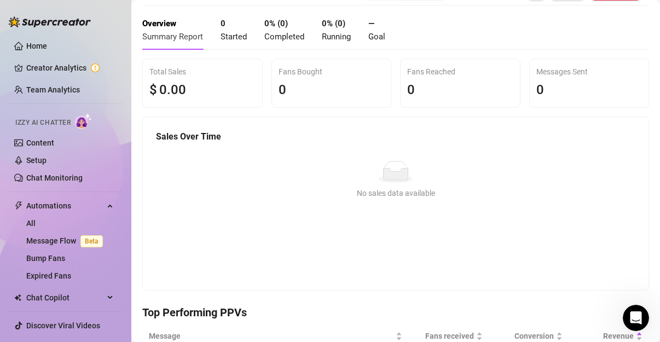
click at [238, 36] on span "Started" at bounding box center [234, 37] width 26 height 10
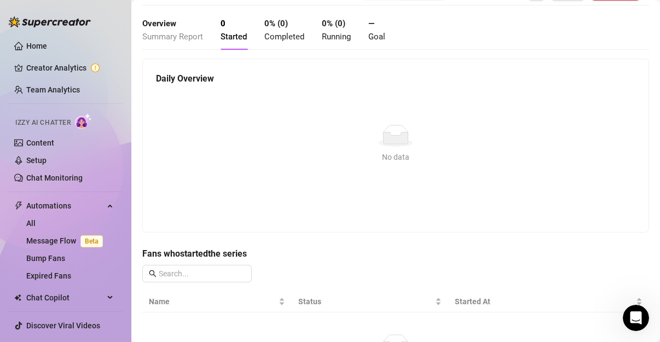
click at [291, 34] on span "Completed" at bounding box center [284, 37] width 40 height 10
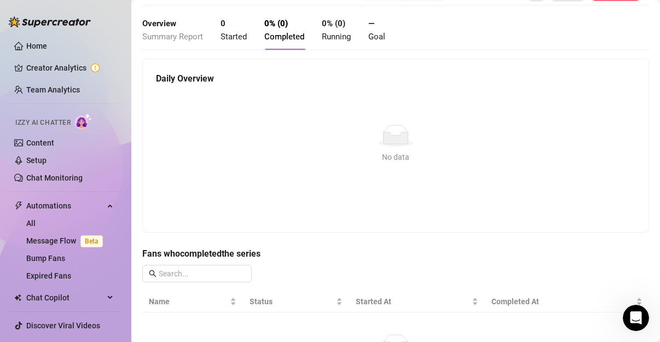
click at [337, 33] on span "Running" at bounding box center [336, 37] width 29 height 10
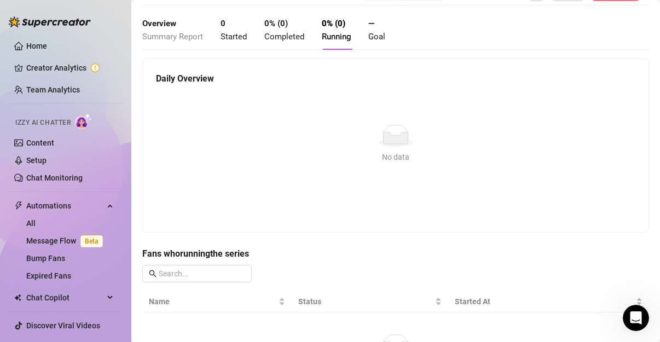
click at [375, 32] on span "Goal" at bounding box center [376, 37] width 17 height 10
click at [67, 67] on link "Creator Analytics" at bounding box center [70, 68] width 88 height 18
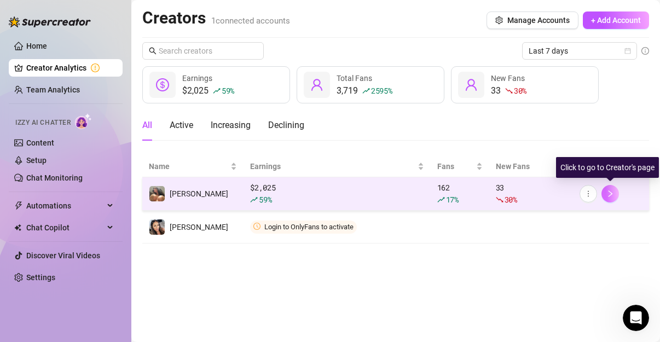
click at [613, 192] on icon "right" at bounding box center [610, 194] width 8 height 8
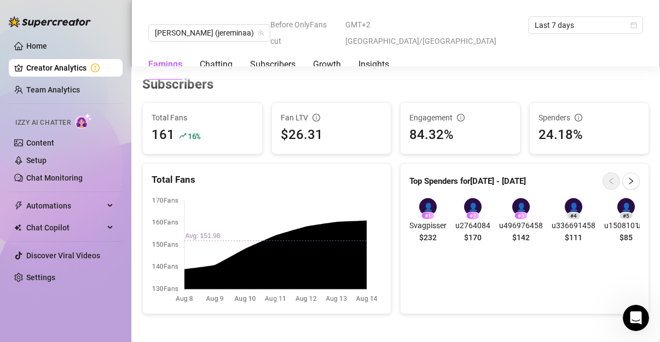
scroll to position [633, 0]
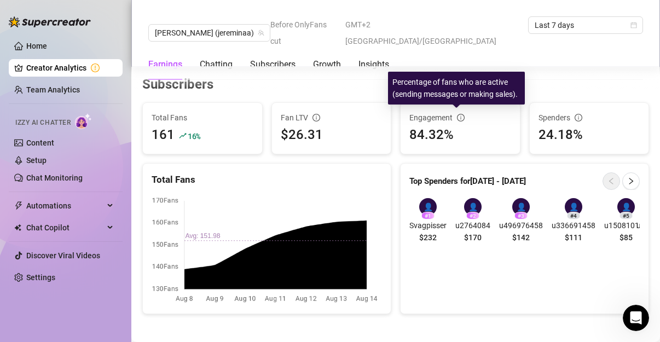
click at [457, 115] on icon "info-circle" at bounding box center [461, 118] width 8 height 8
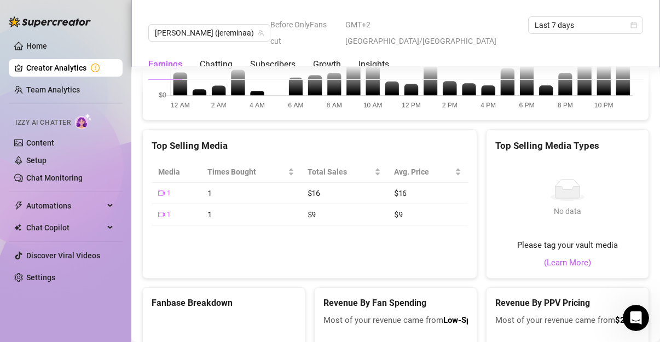
scroll to position [1643, 0]
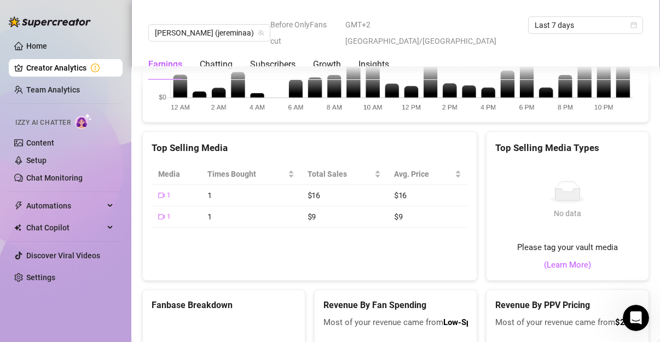
click at [302, 234] on div "Top Selling Media Media Times Bought Total Sales Avg. Price 1 1 $16 $16 1 1 $9 …" at bounding box center [309, 205] width 335 height 149
drag, startPoint x: 651, startPoint y: 261, endPoint x: 648, endPoint y: 236, distance: 25.4
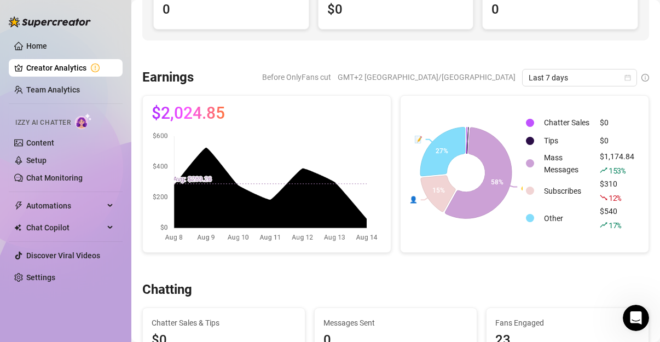
scroll to position [107, 0]
